Goal: Check status: Check status

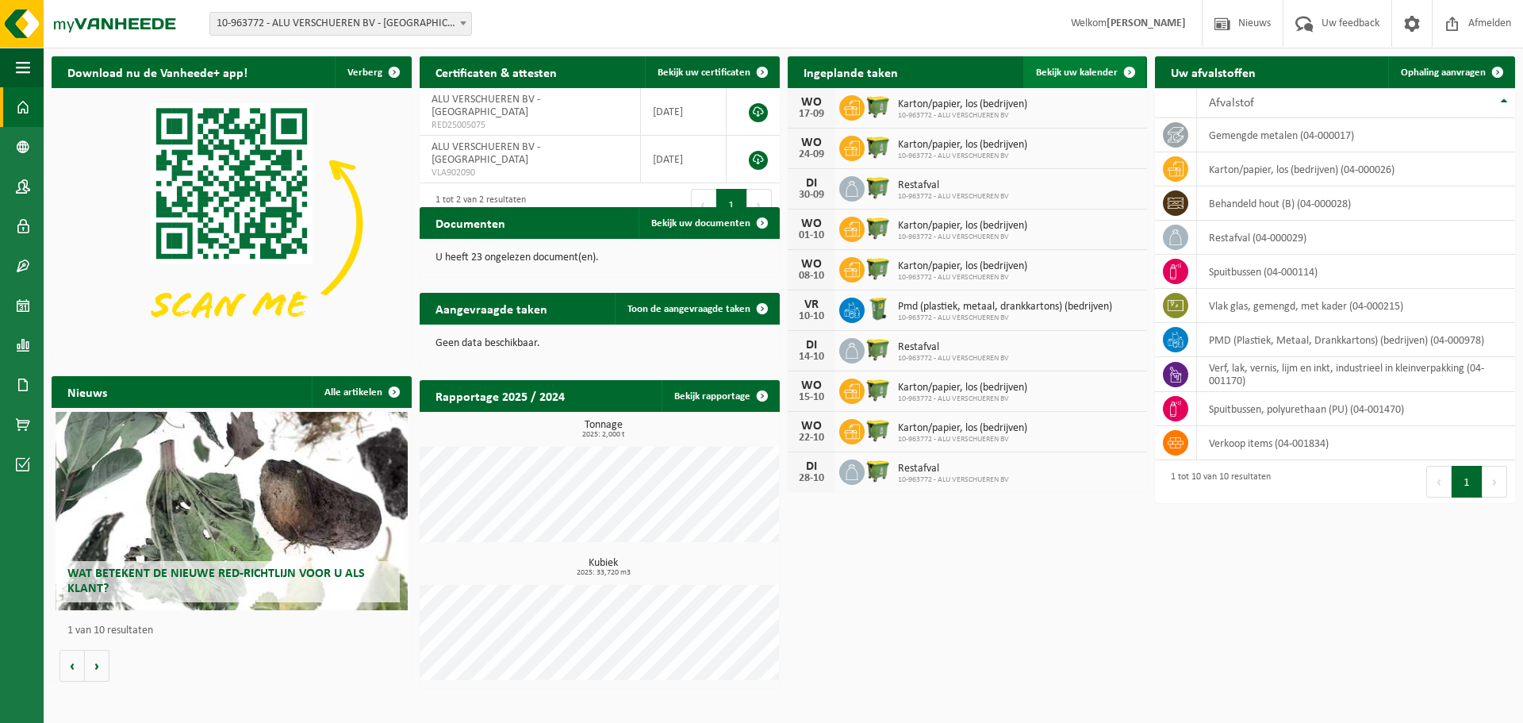
click at [1099, 76] on span "Bekijk uw kalender" at bounding box center [1077, 72] width 82 height 10
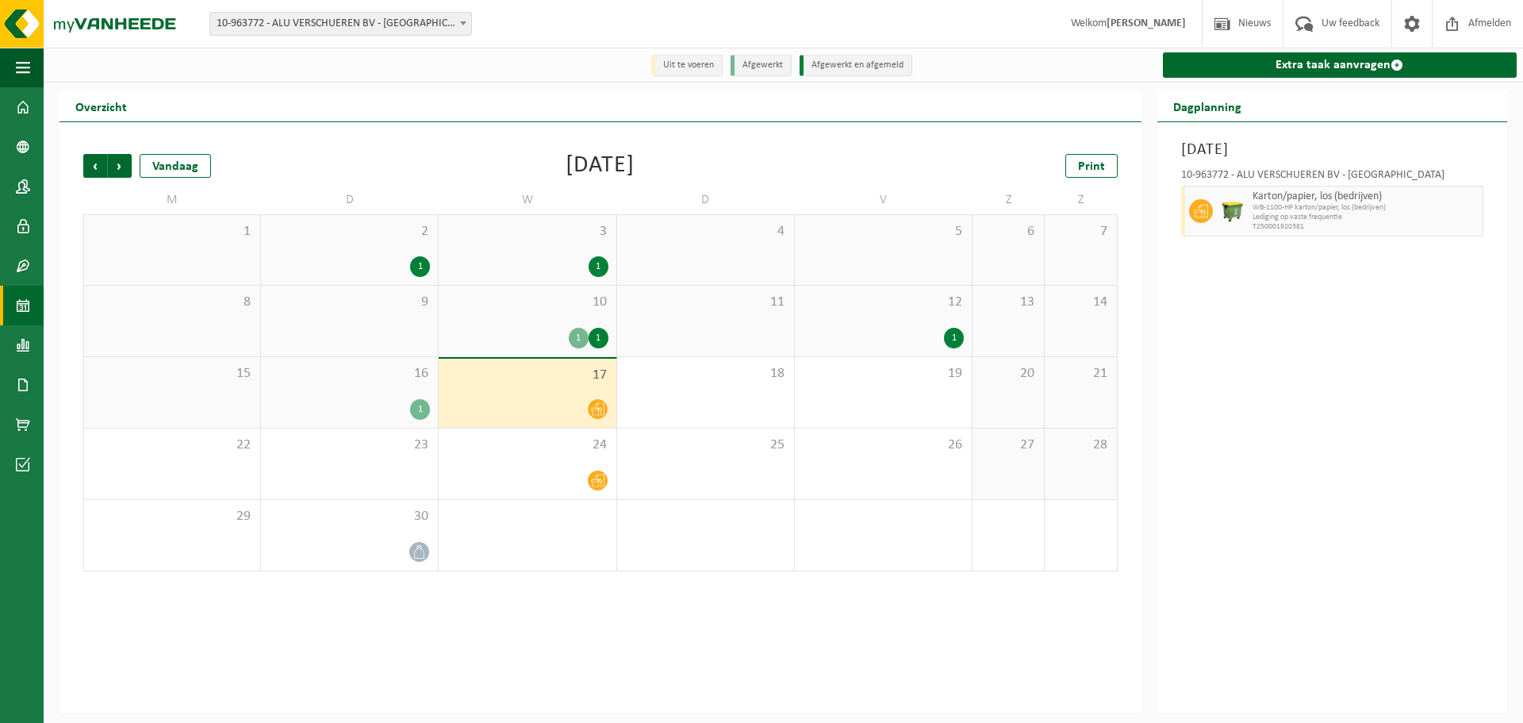
click at [569, 394] on div "17" at bounding box center [527, 393] width 177 height 69
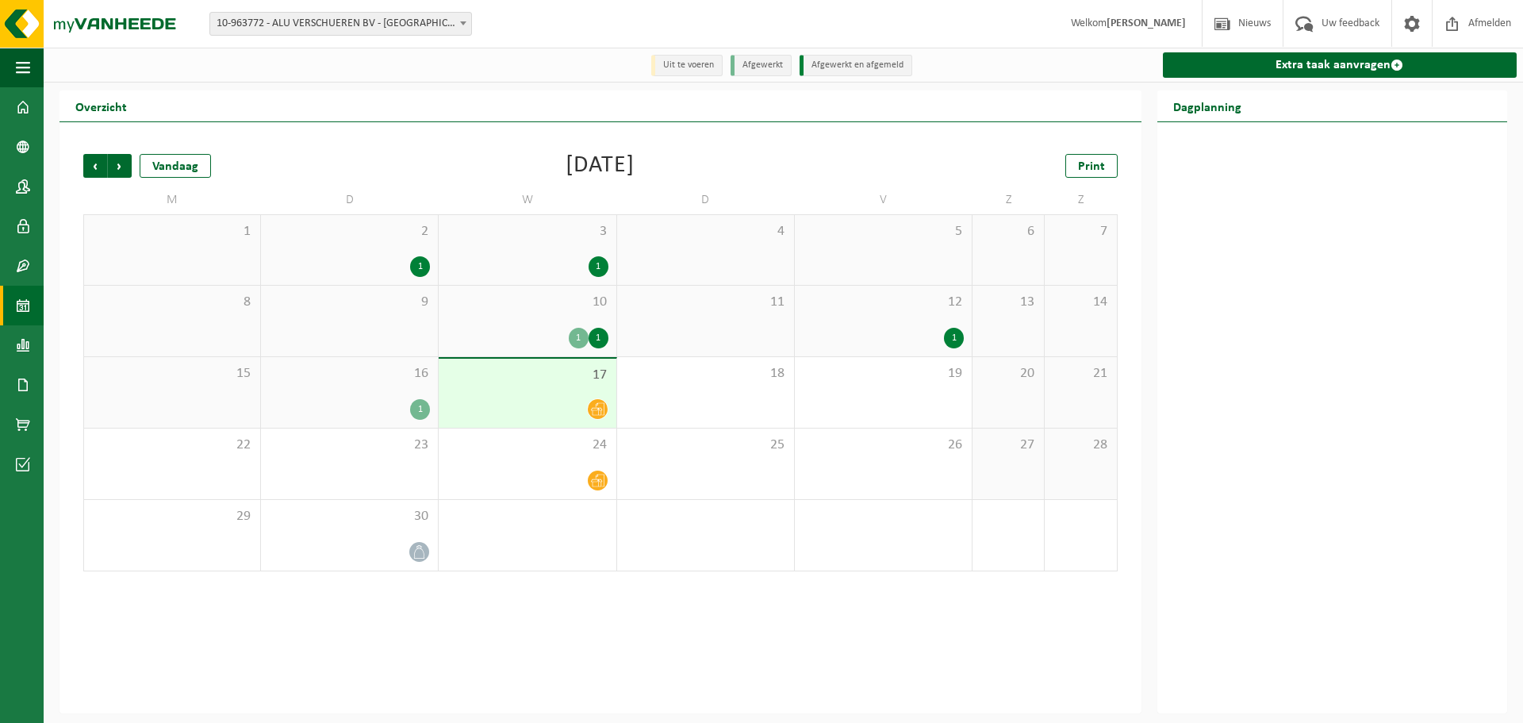
click at [596, 408] on icon at bounding box center [597, 409] width 13 height 13
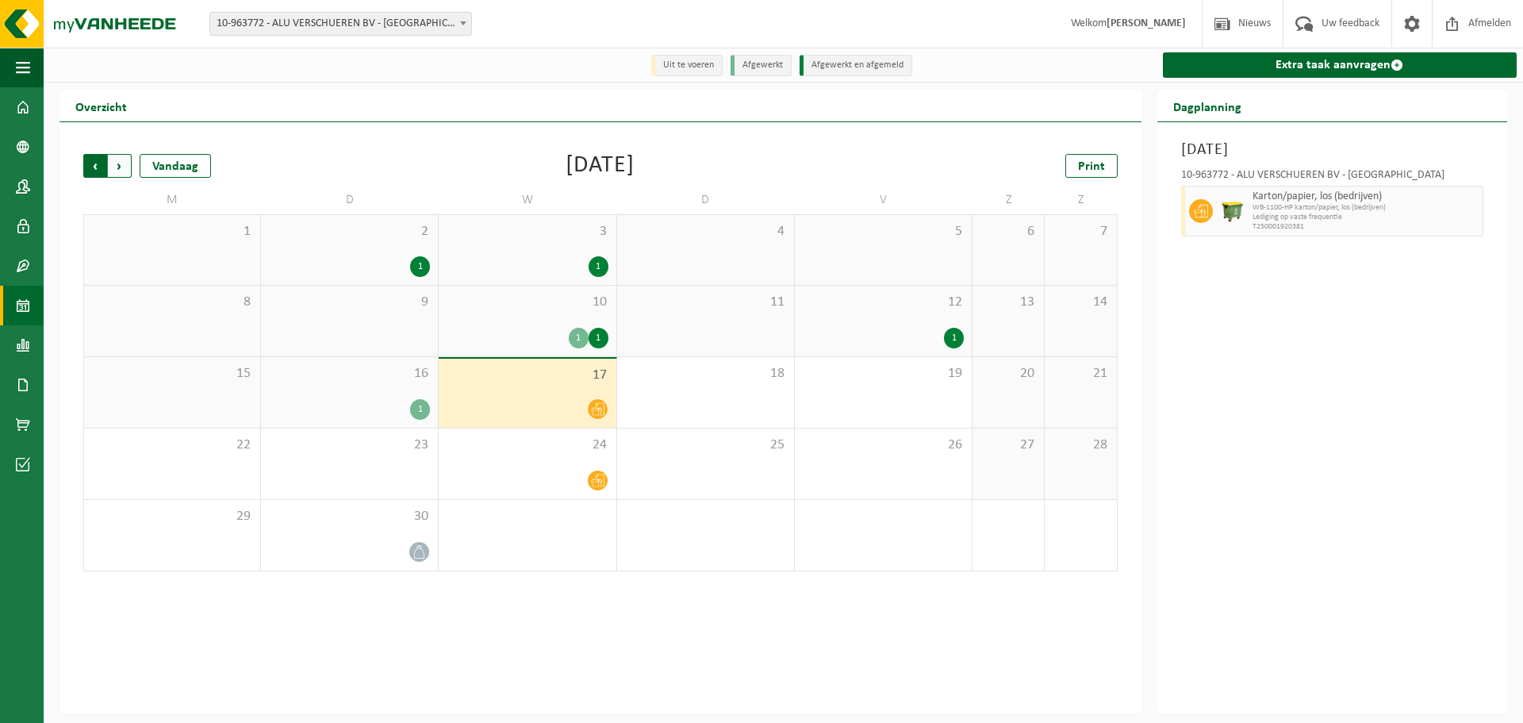
click at [121, 167] on span "Volgende" at bounding box center [120, 166] width 24 height 24
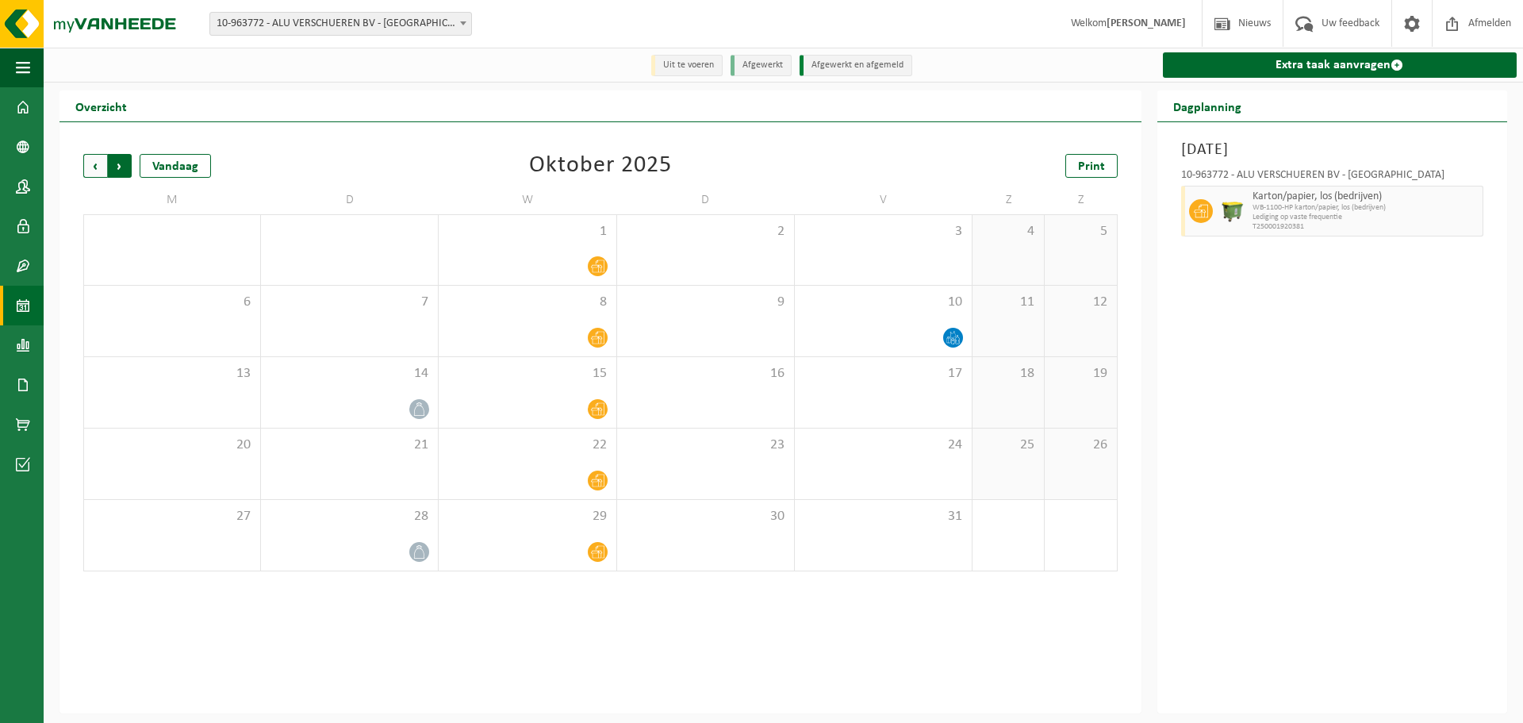
click at [86, 173] on span "Vorige" at bounding box center [95, 166] width 24 height 24
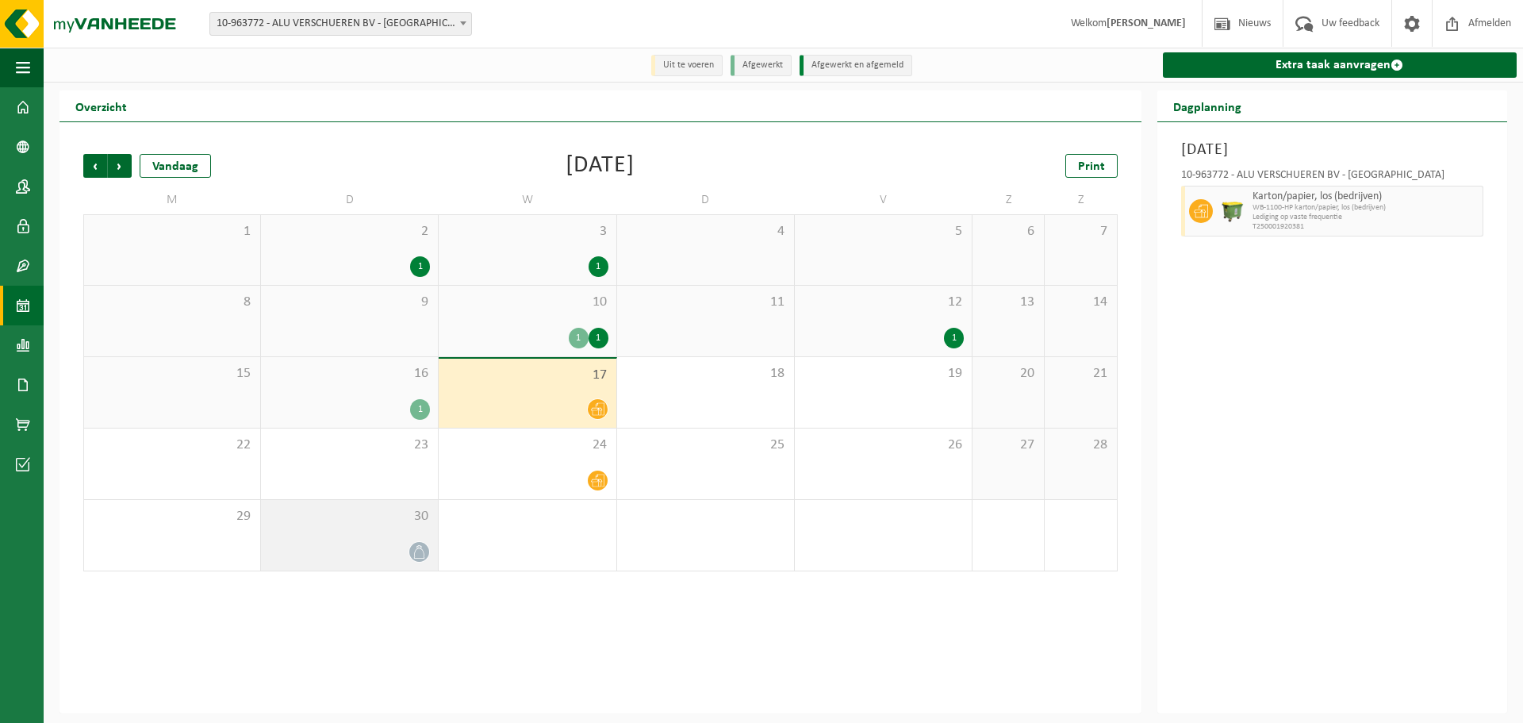
click at [417, 558] on icon at bounding box center [418, 551] width 13 height 13
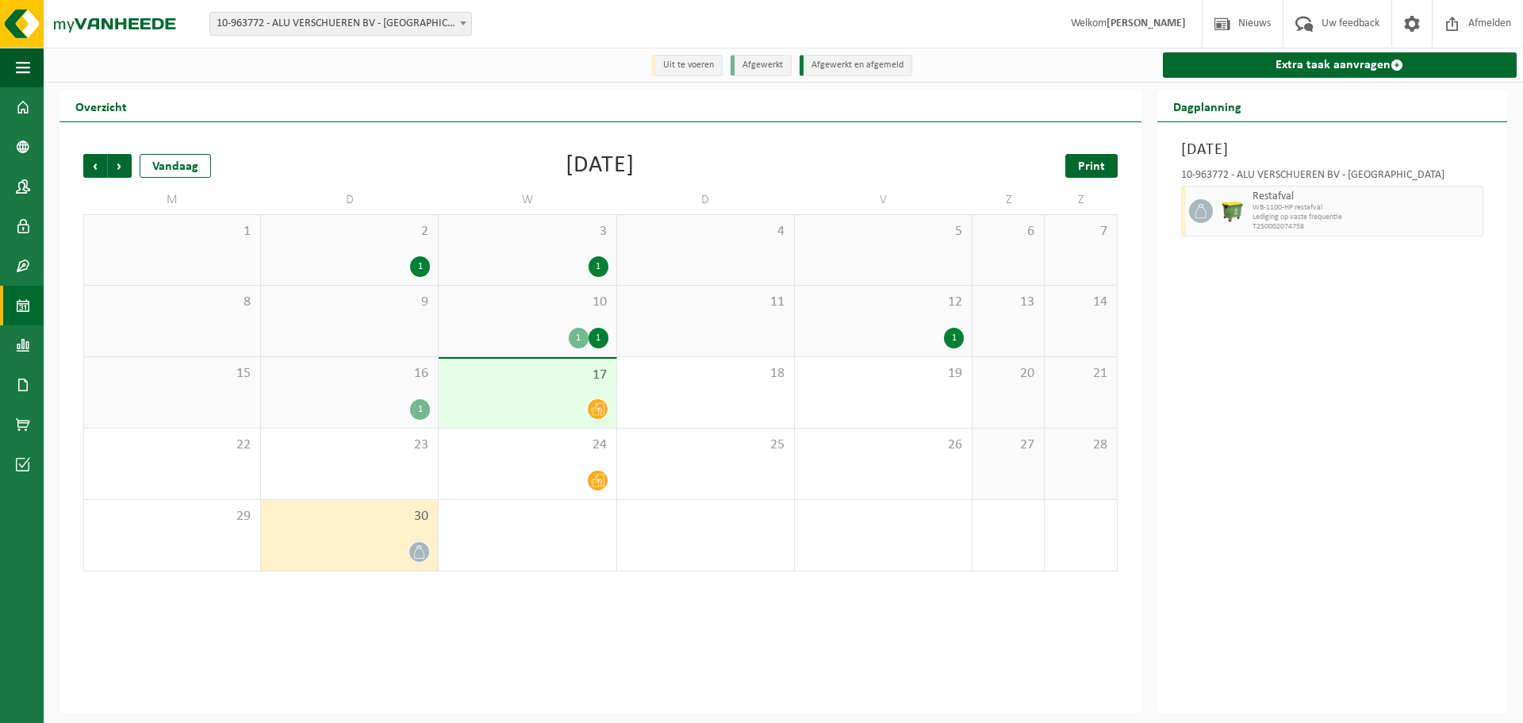
click at [1096, 168] on span "Print" at bounding box center [1091, 166] width 27 height 13
click at [116, 165] on span "Volgende" at bounding box center [120, 166] width 24 height 24
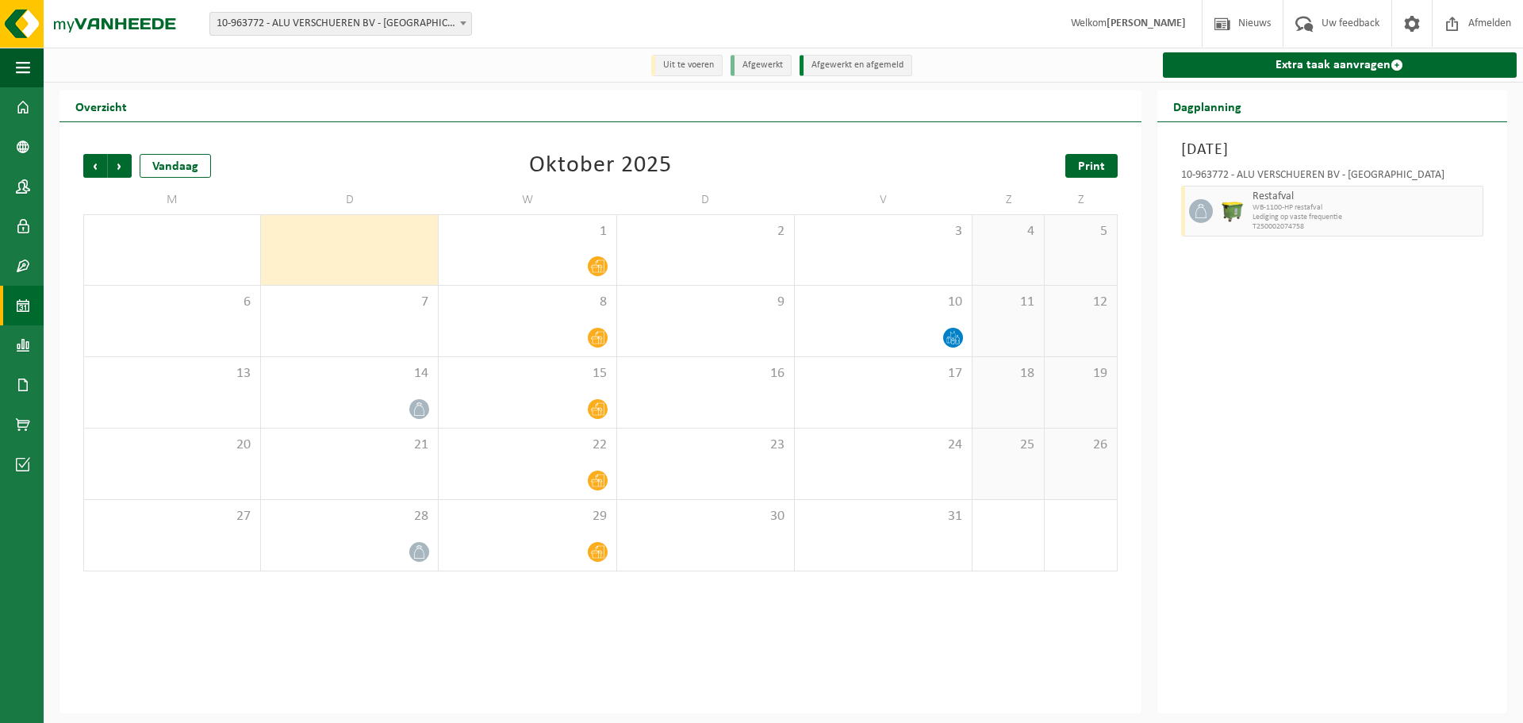
click at [1100, 166] on span "Print" at bounding box center [1091, 166] width 27 height 13
